Goal: Task Accomplishment & Management: Manage account settings

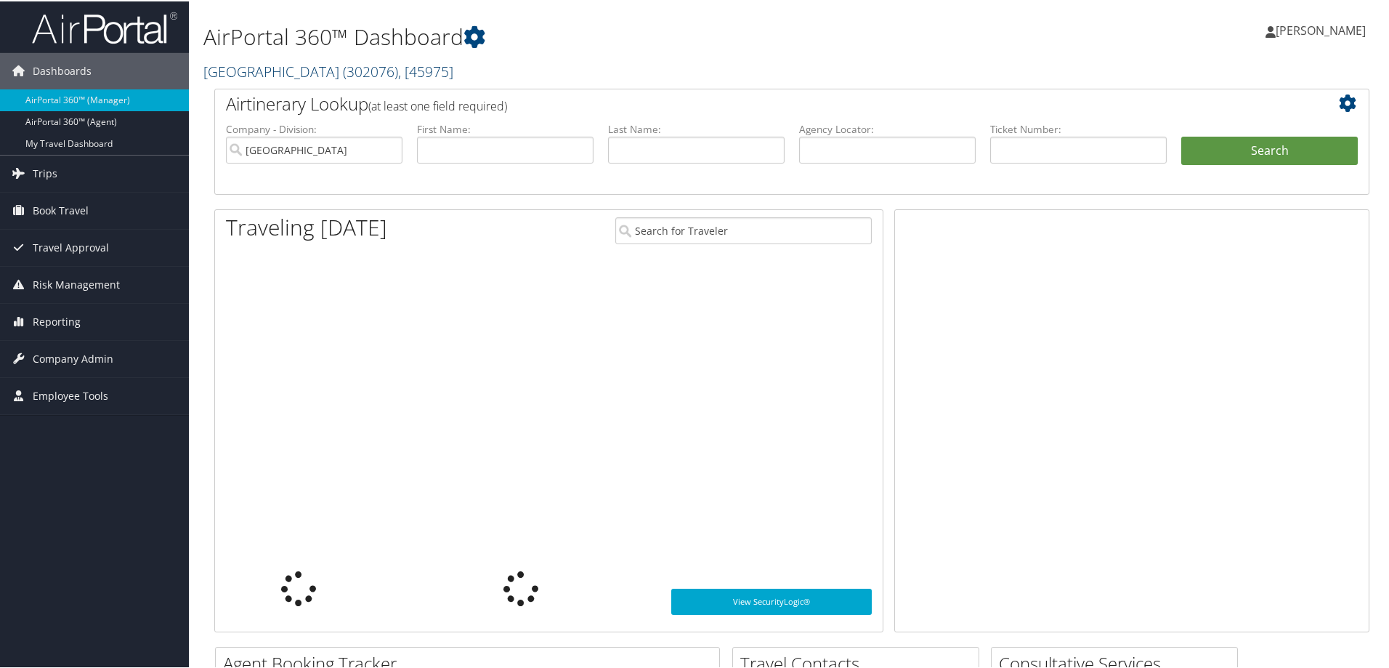
click at [277, 76] on link "Temple University ( 302076 ) , [ 45975 ]" at bounding box center [328, 70] width 250 height 20
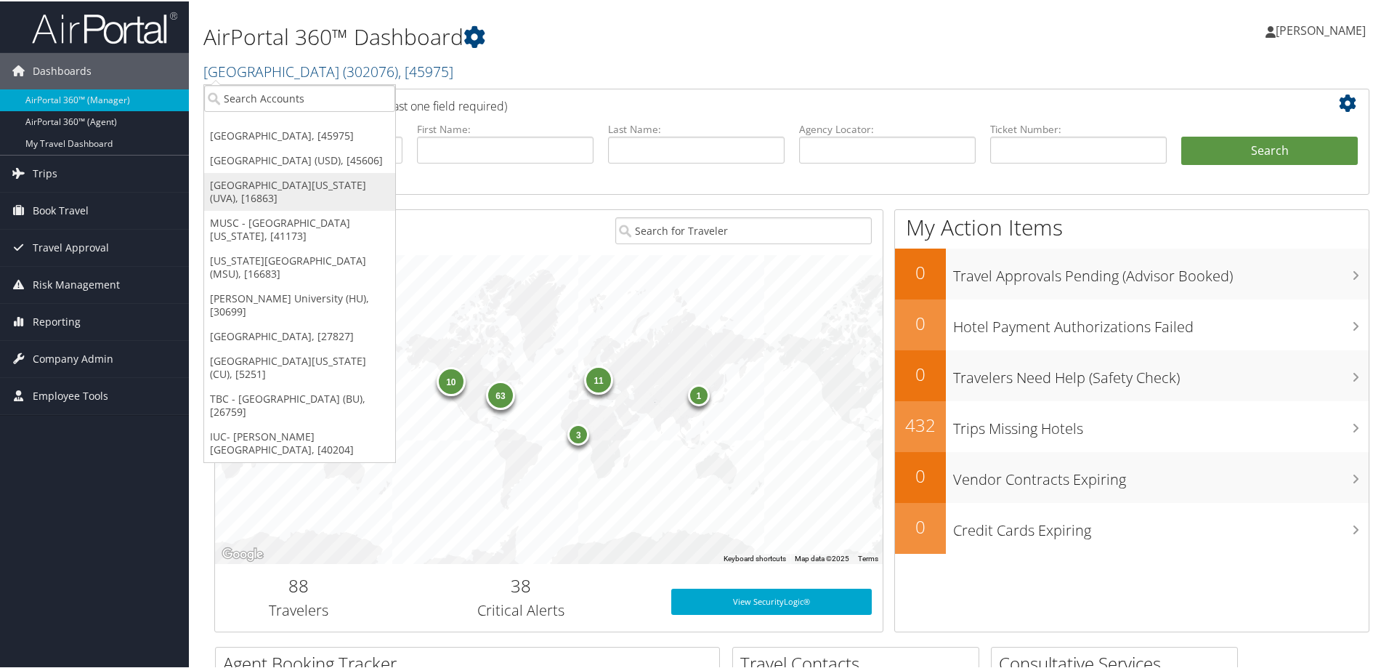
click at [245, 195] on link "[GEOGRAPHIC_DATA][US_STATE] (UVA), [16863]" at bounding box center [299, 190] width 191 height 38
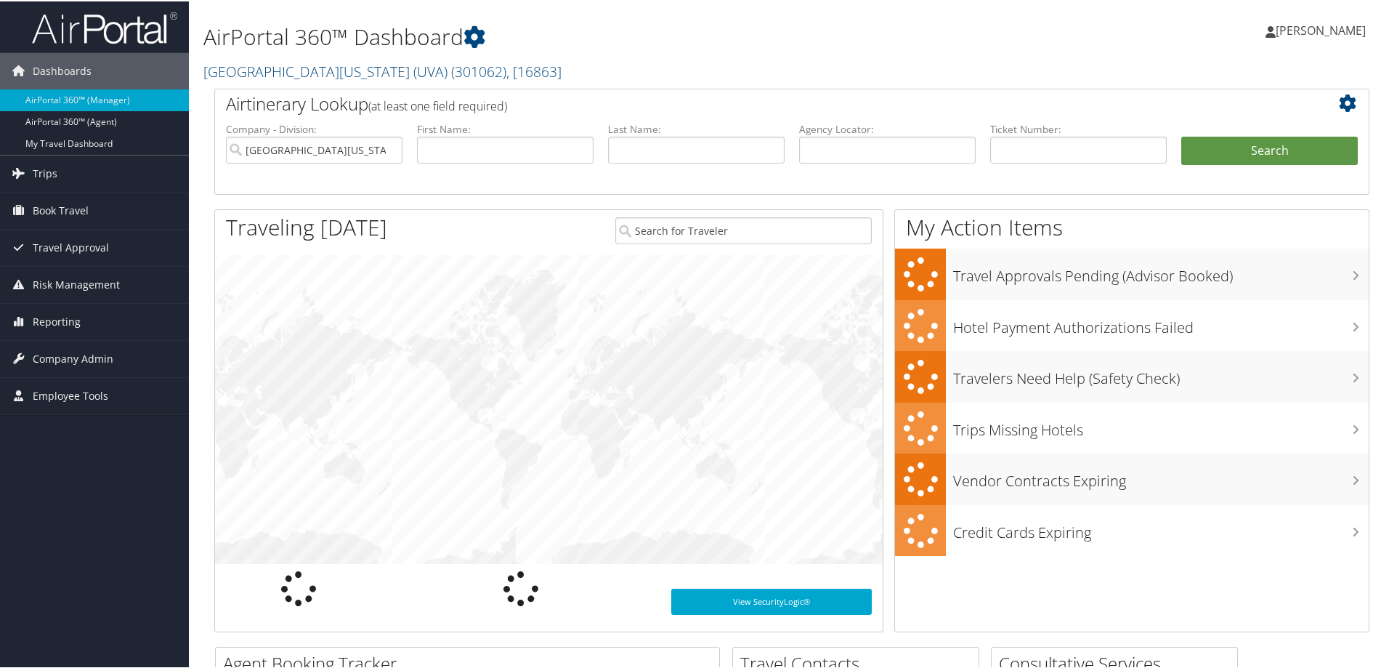
click at [59, 355] on span "Company Admin" at bounding box center [73, 357] width 81 height 36
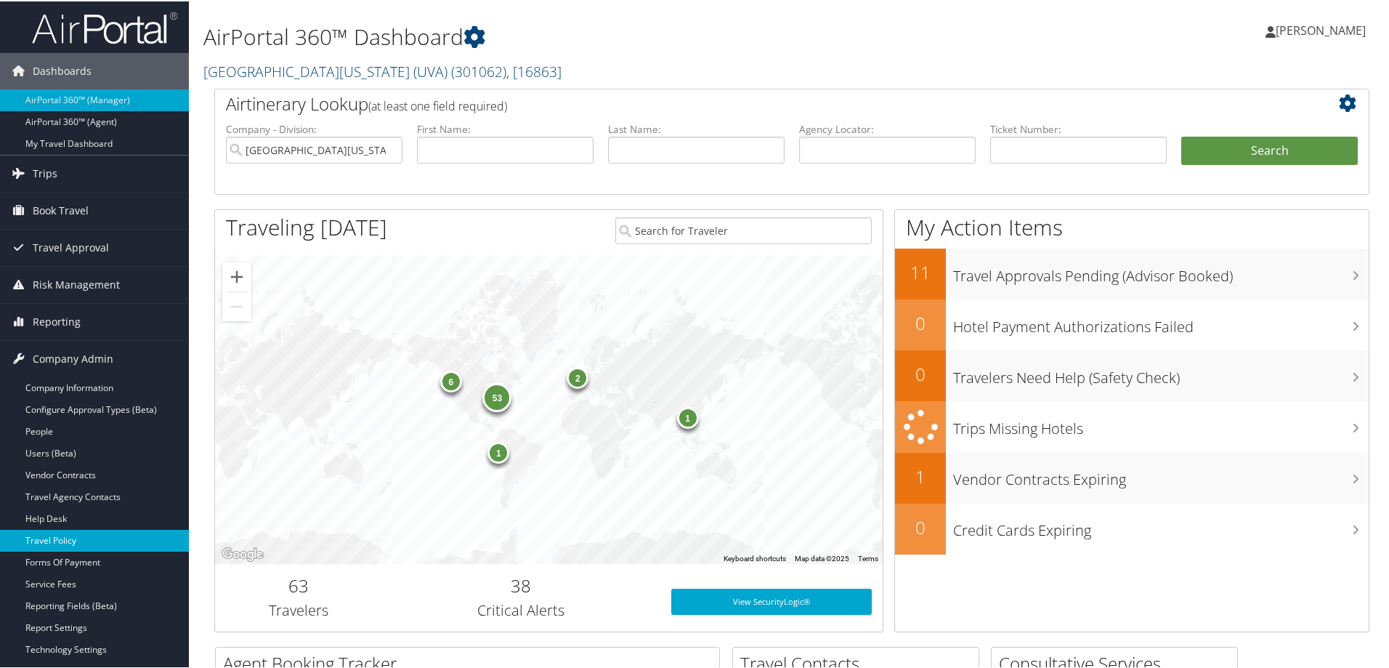
click at [39, 544] on link "Travel Policy" at bounding box center [94, 539] width 189 height 22
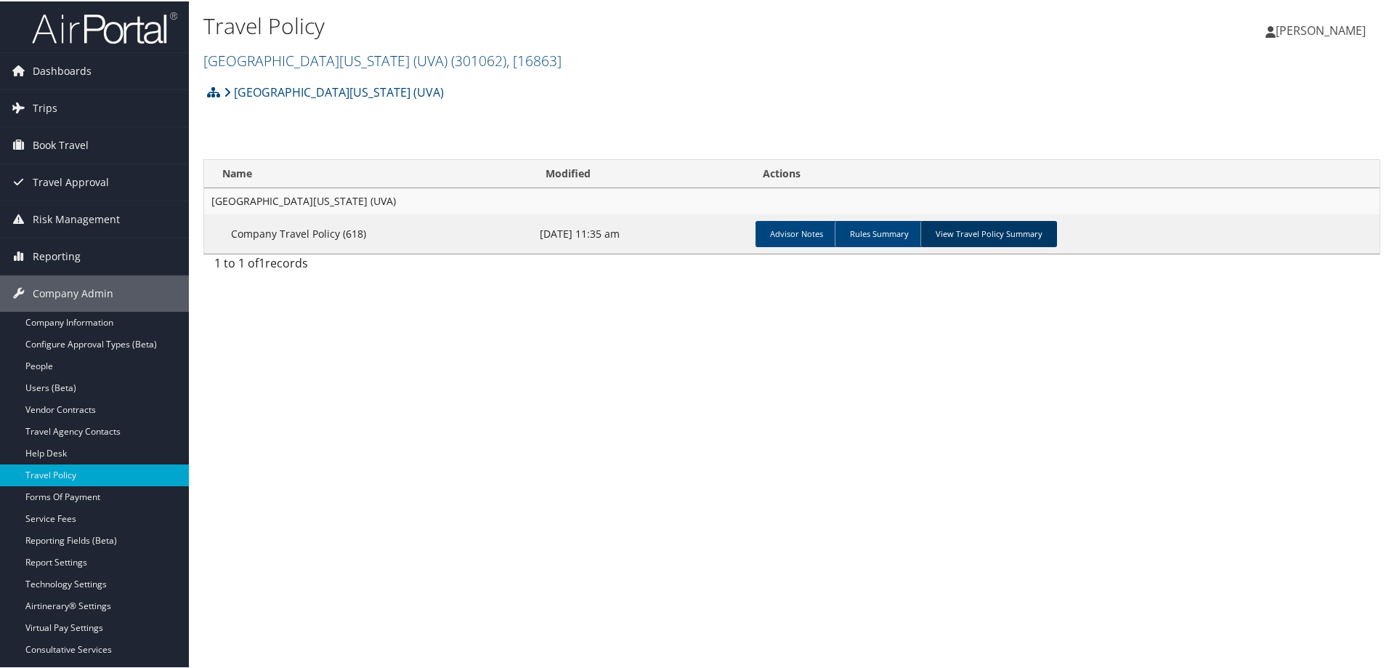
click at [989, 230] on link "View Travel Policy Summary" at bounding box center [989, 232] width 137 height 26
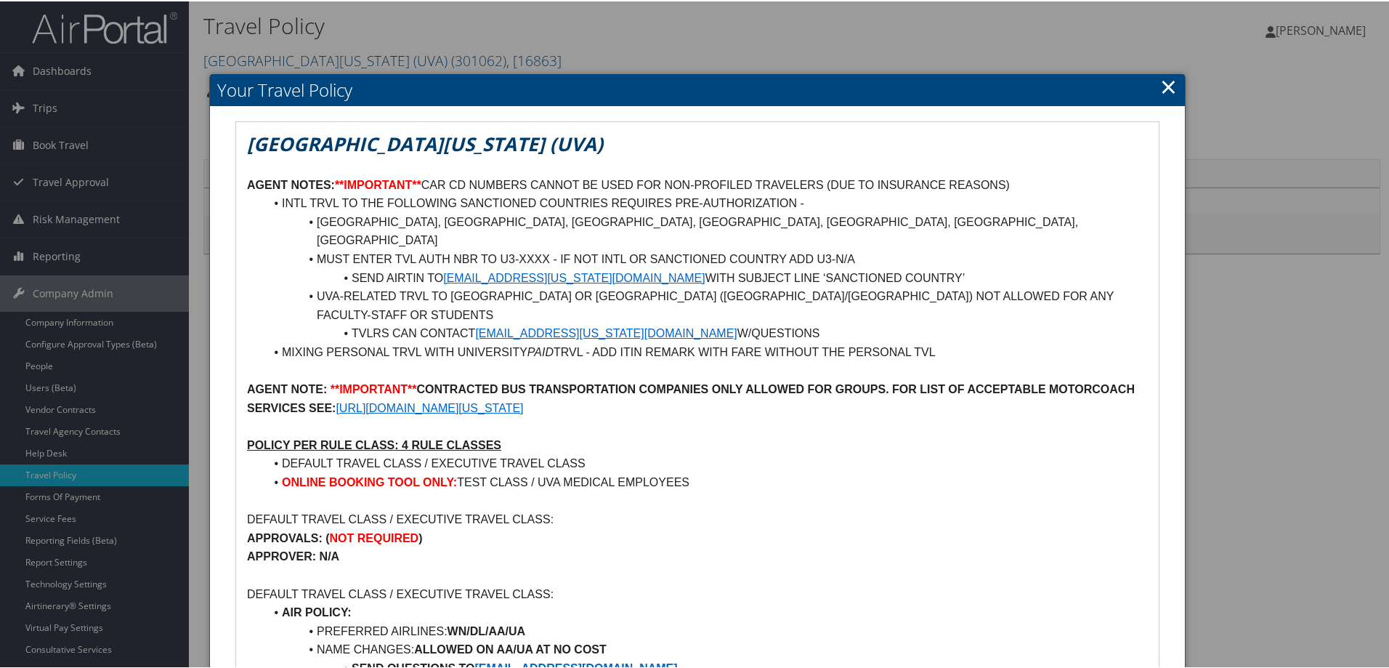
drag, startPoint x: 1388, startPoint y: 177, endPoint x: 1383, endPoint y: 195, distance: 18.7
click at [1383, 195] on div at bounding box center [697, 334] width 1395 height 668
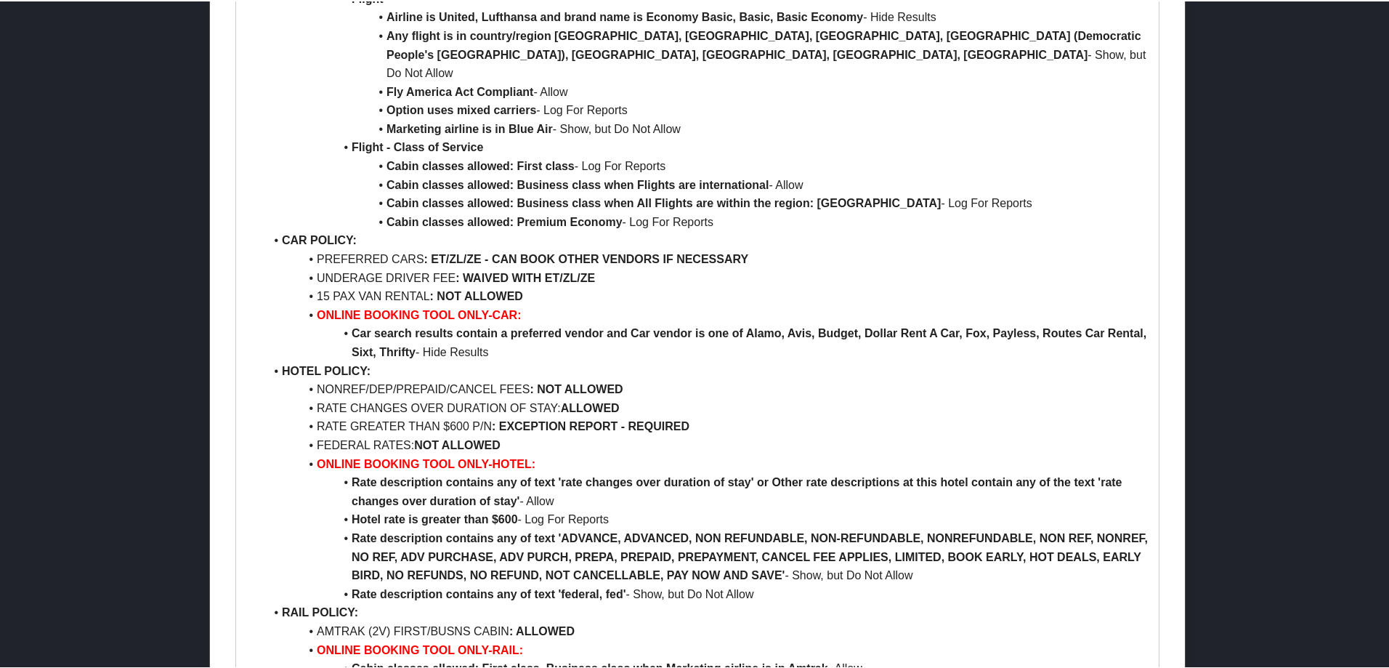
scroll to position [926, 0]
